Goal: Information Seeking & Learning: Learn about a topic

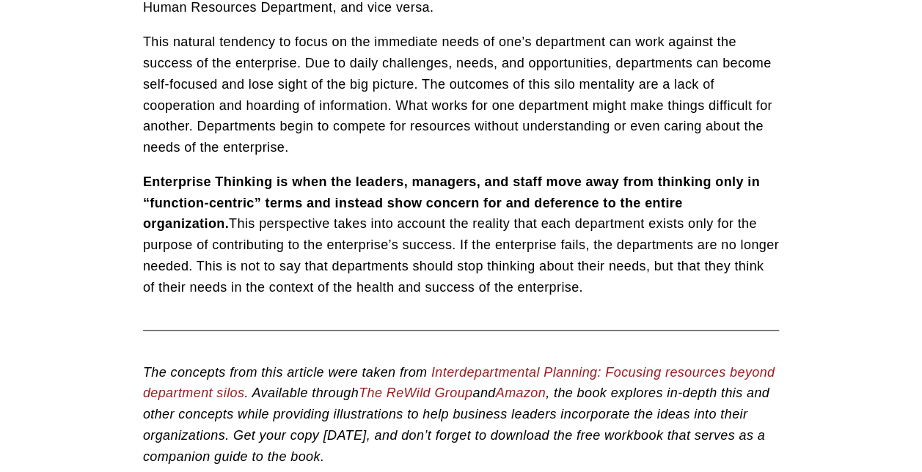
scroll to position [863, 0]
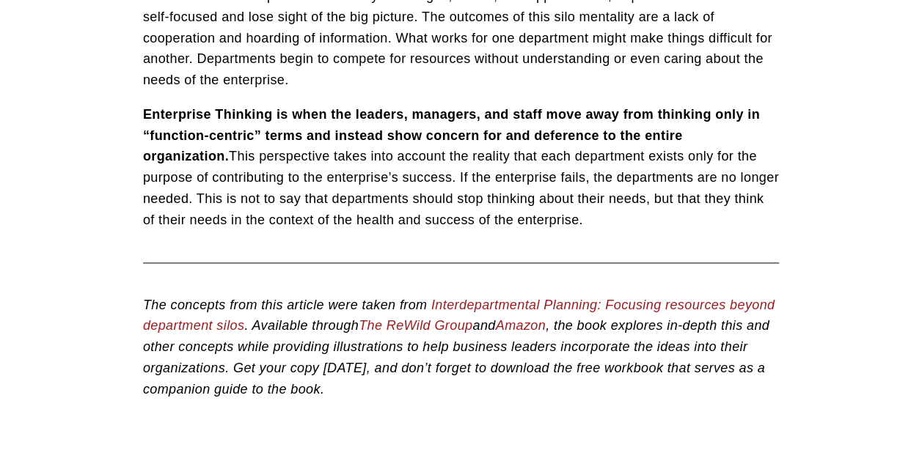
click at [341, 139] on strong "Enterprise Thinking is when the leaders, managers, and staff move away from thi…" at bounding box center [453, 135] width 620 height 57
drag, startPoint x: 341, startPoint y: 139, endPoint x: 457, endPoint y: 134, distance: 116.6
click at [457, 134] on strong "Enterprise Thinking is when the leaders, managers, and staff move away from thi…" at bounding box center [453, 135] width 620 height 57
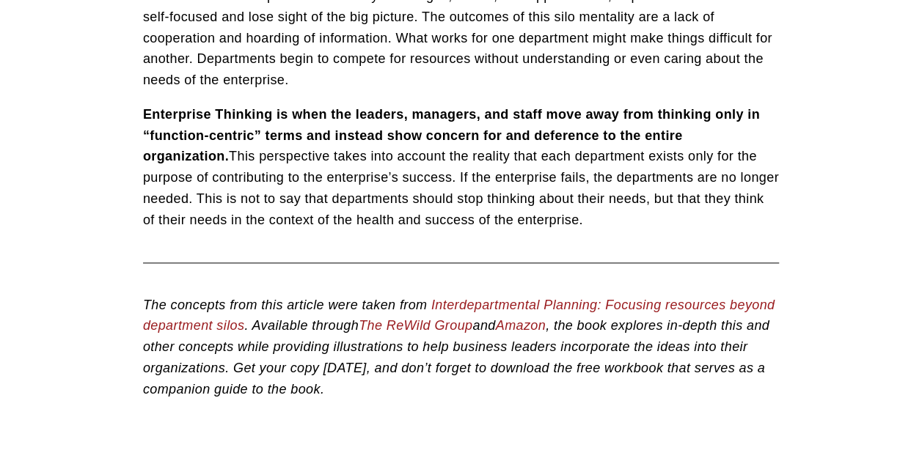
click at [629, 136] on strong "Enterprise Thinking is when the leaders, managers, and staff move away from thi…" at bounding box center [453, 135] width 620 height 57
drag, startPoint x: 629, startPoint y: 136, endPoint x: 447, endPoint y: 147, distance: 182.1
click at [447, 147] on p "Enterprise Thinking is when the leaders, managers, and staff move away from thi…" at bounding box center [461, 167] width 636 height 127
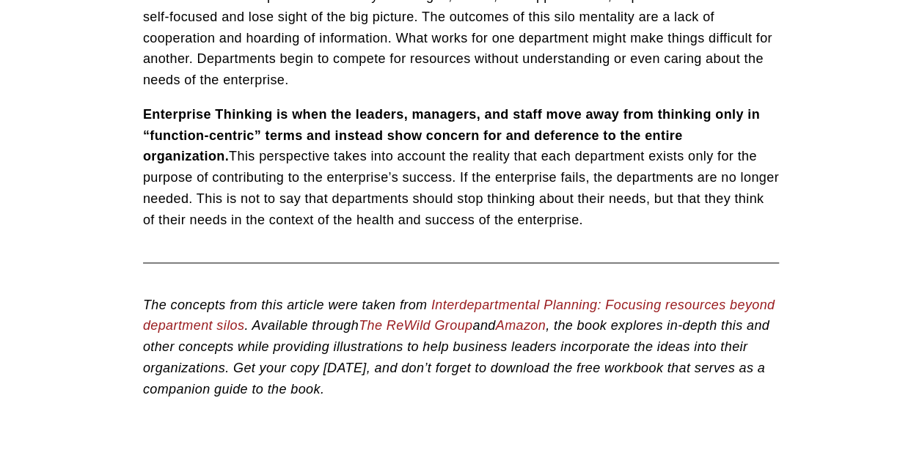
drag, startPoint x: 447, startPoint y: 147, endPoint x: 539, endPoint y: 166, distance: 93.6
click at [539, 166] on p "Enterprise Thinking is when the leaders, managers, and staff move away from thi…" at bounding box center [461, 167] width 636 height 127
drag, startPoint x: 539, startPoint y: 166, endPoint x: 523, endPoint y: 178, distance: 19.4
click at [523, 178] on p "Enterprise Thinking is when the leaders, managers, and staff move away from thi…" at bounding box center [461, 167] width 636 height 127
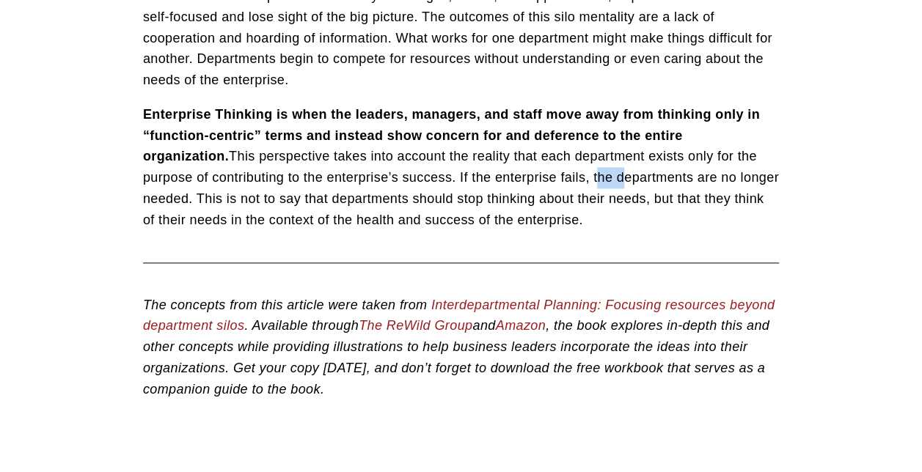
click at [523, 178] on p "Enterprise Thinking is when the leaders, managers, and staff move away from thi…" at bounding box center [461, 167] width 636 height 127
drag, startPoint x: 523, startPoint y: 178, endPoint x: 631, endPoint y: 177, distance: 107.8
click at [631, 177] on p "Enterprise Thinking is when the leaders, managers, and staff move away from thi…" at bounding box center [461, 167] width 636 height 127
drag, startPoint x: 631, startPoint y: 177, endPoint x: 534, endPoint y: 183, distance: 97.7
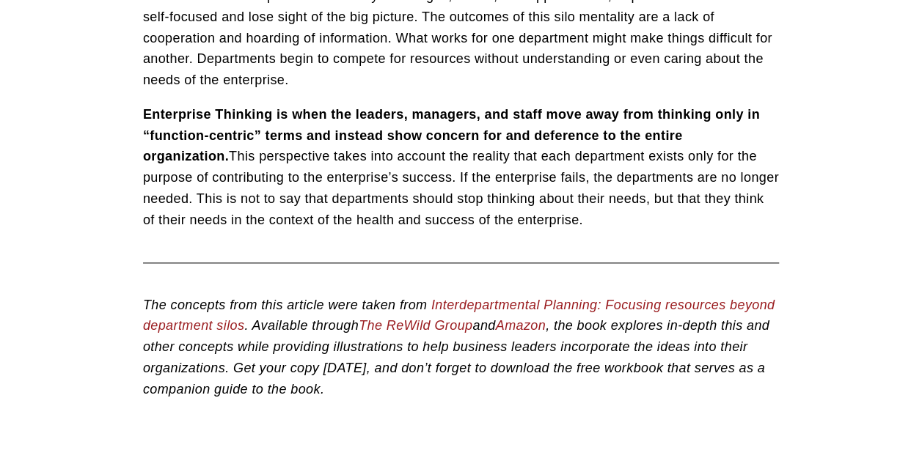
click at [534, 183] on p "Enterprise Thinking is when the leaders, managers, and staff move away from thi…" at bounding box center [461, 167] width 636 height 127
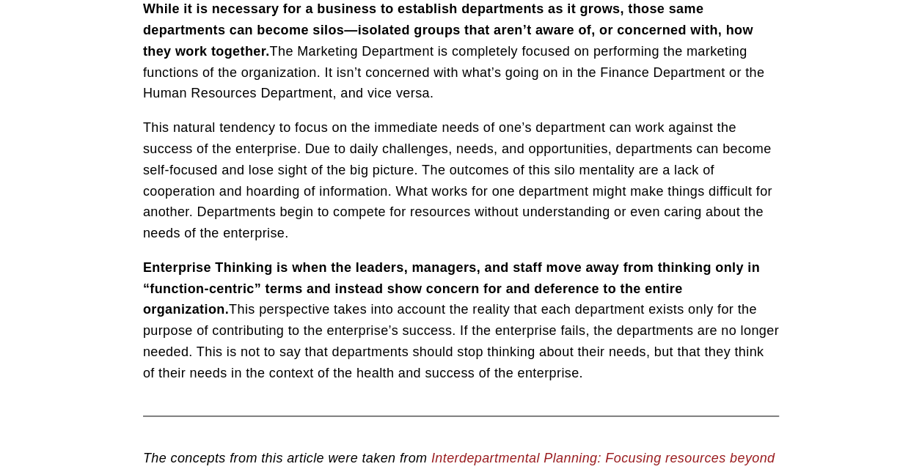
scroll to position [710, 0]
